Goal: Information Seeking & Learning: Learn about a topic

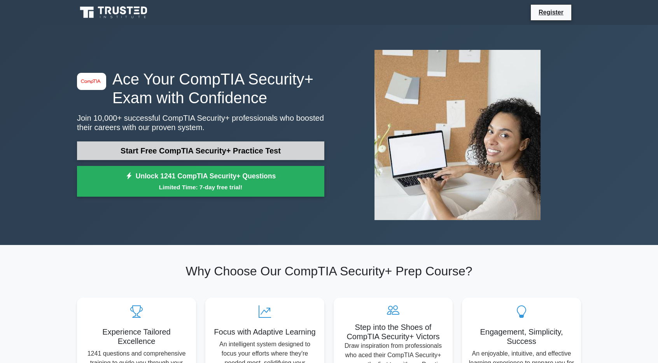
click at [255, 145] on link "Start Free CompTIA Security+ Practice Test" at bounding box center [200, 150] width 247 height 19
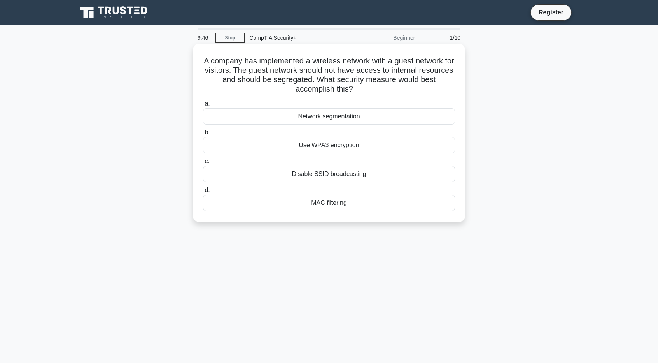
click at [345, 118] on div "Network segmentation" at bounding box center [329, 116] width 252 height 16
click at [203, 106] on input "a. Network segmentation" at bounding box center [203, 103] width 0 height 5
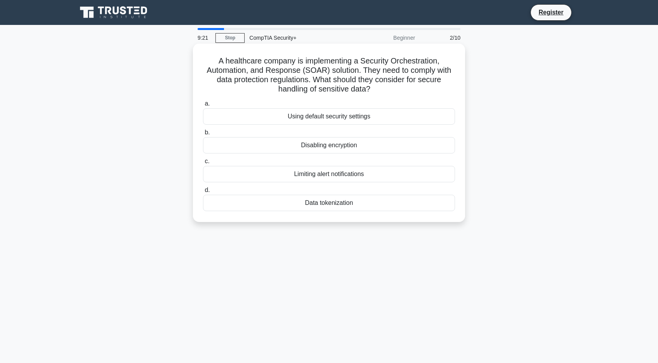
click at [371, 115] on div "Using default security settings" at bounding box center [329, 116] width 252 height 16
click at [203, 106] on input "a. Using default security settings" at bounding box center [203, 103] width 0 height 5
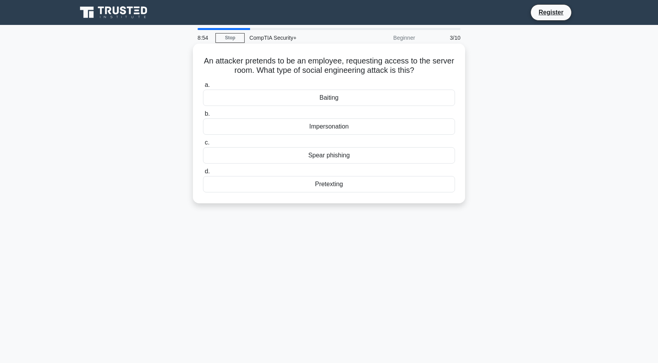
click at [328, 153] on div "Spear phishing" at bounding box center [329, 155] width 252 height 16
click at [203, 145] on input "[PERSON_NAME] phishing" at bounding box center [203, 142] width 0 height 5
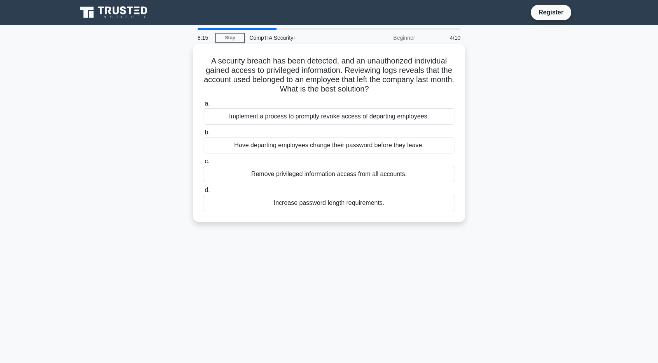
click at [330, 177] on div "Remove privileged information access from all accounts." at bounding box center [329, 174] width 252 height 16
click at [203, 164] on input "c. Remove privileged information access from all accounts." at bounding box center [203, 161] width 0 height 5
